Goal: Transaction & Acquisition: Book appointment/travel/reservation

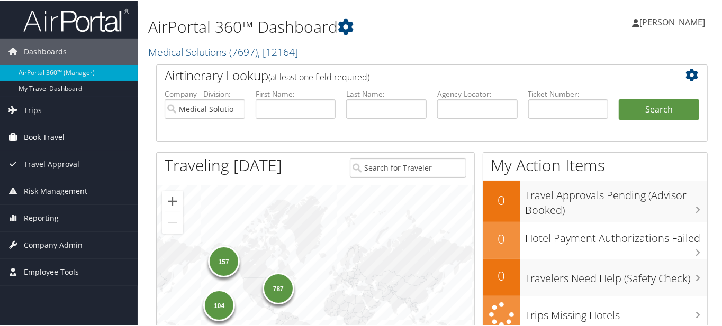
click at [47, 137] on span "Book Travel" at bounding box center [44, 136] width 41 height 26
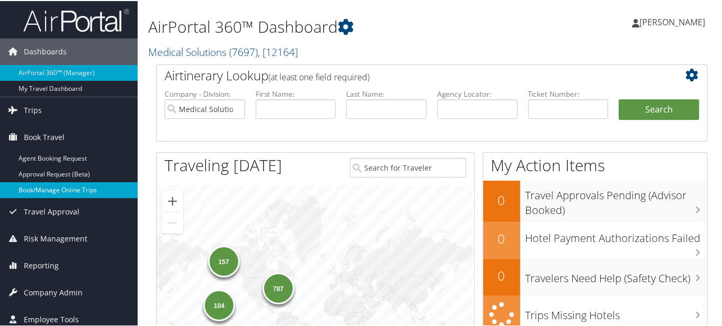
click at [52, 185] on link "Book/Manage Online Trips" at bounding box center [69, 189] width 138 height 16
click at [61, 188] on link "Book/Manage Online Trips" at bounding box center [69, 189] width 138 height 16
click at [69, 186] on link "Book/Manage Online Trips" at bounding box center [69, 189] width 138 height 16
click at [63, 192] on link "Book/Manage Online Trips" at bounding box center [69, 189] width 138 height 16
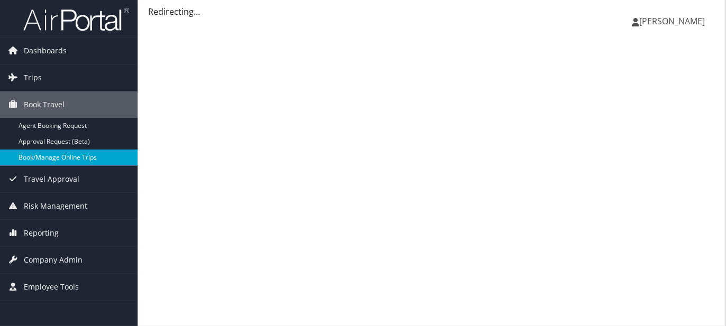
click at [66, 157] on link "Book/Manage Online Trips" at bounding box center [69, 158] width 138 height 16
